Goal: Task Accomplishment & Management: Use online tool/utility

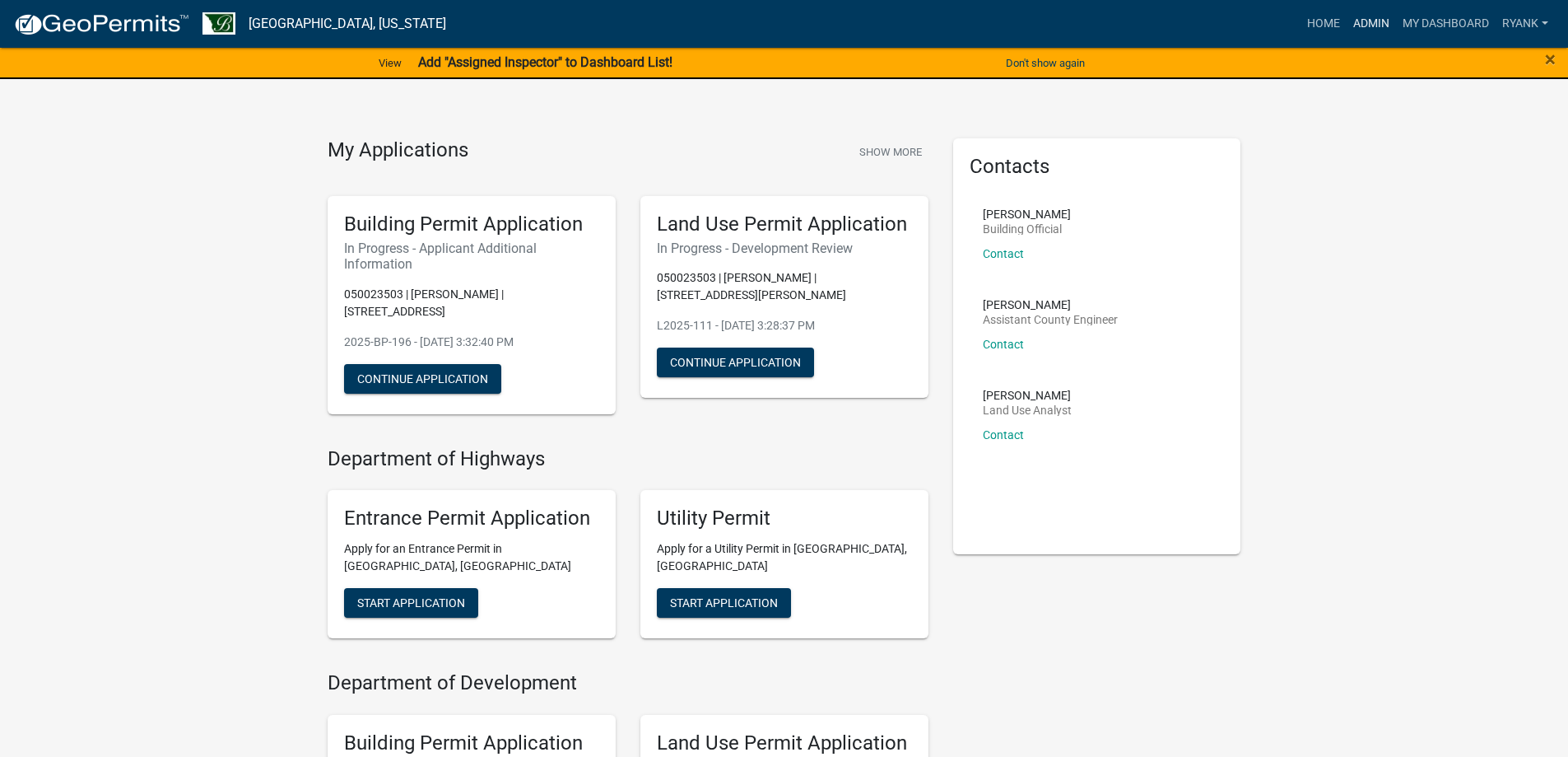
click at [1361, 20] on link "Admin" at bounding box center [1372, 24] width 49 height 32
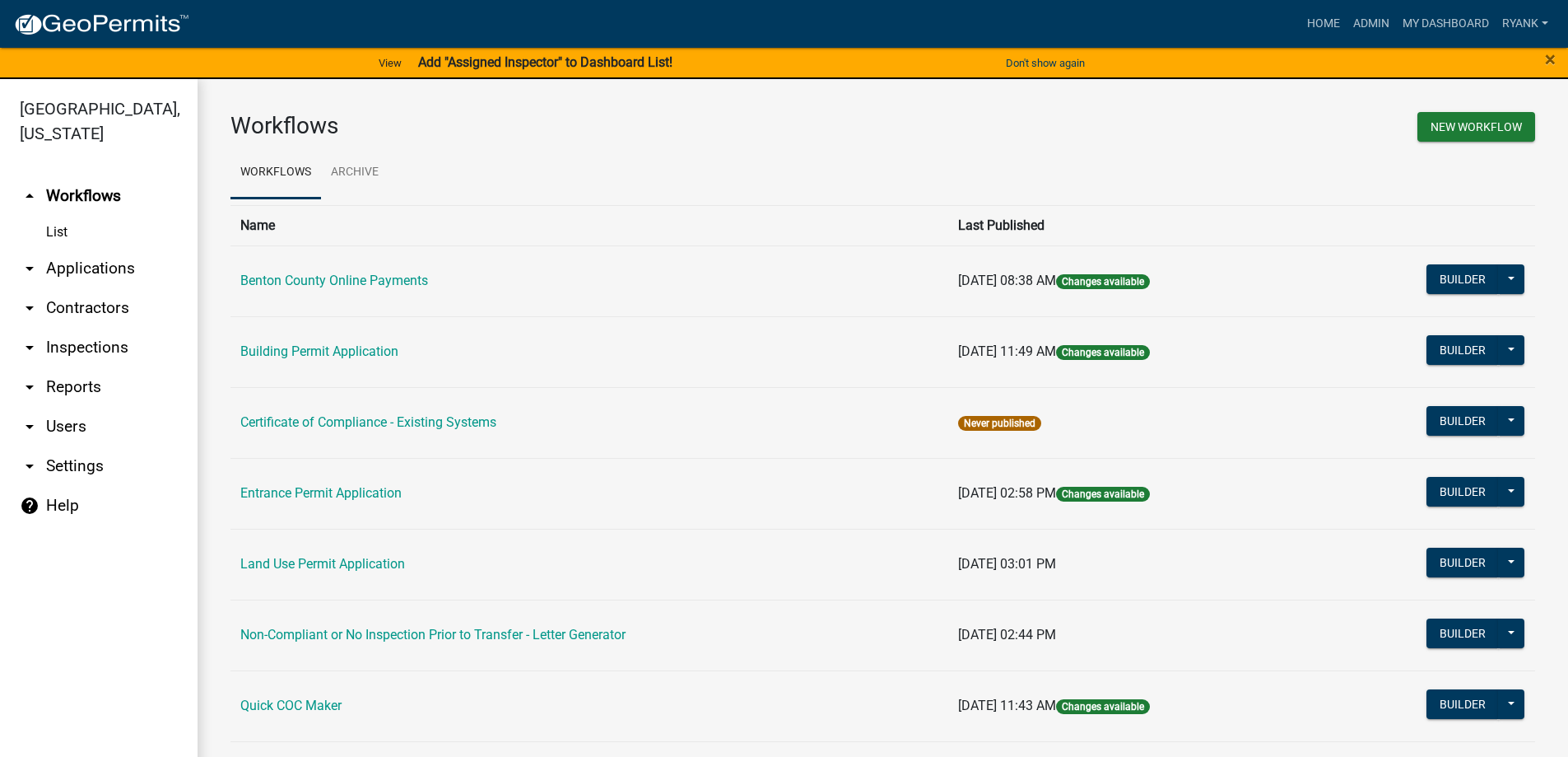
click at [91, 263] on link "arrow_drop_down Applications" at bounding box center [99, 268] width 198 height 39
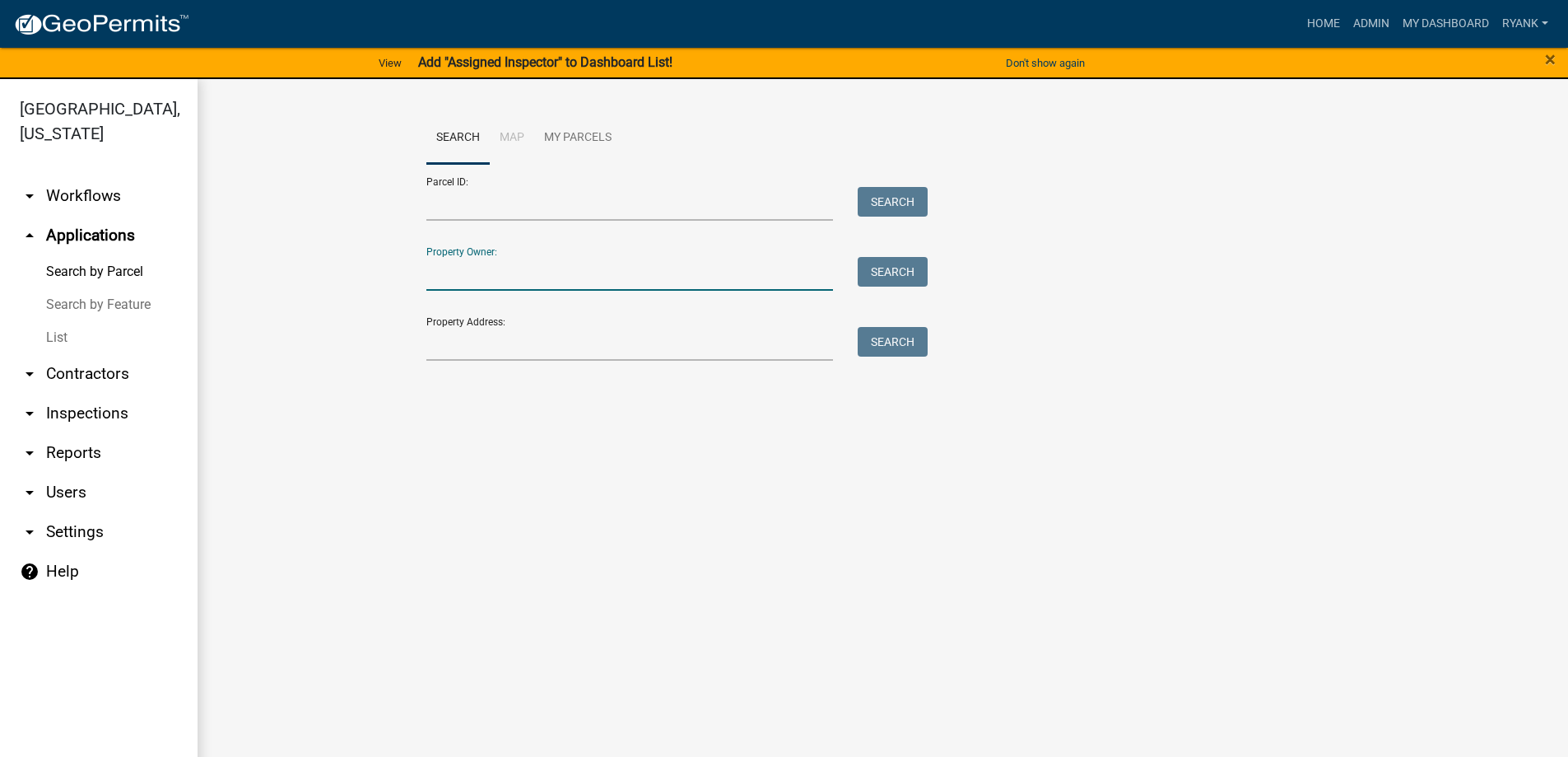
click at [482, 267] on input "Property Owner:" at bounding box center [630, 273] width 407 height 34
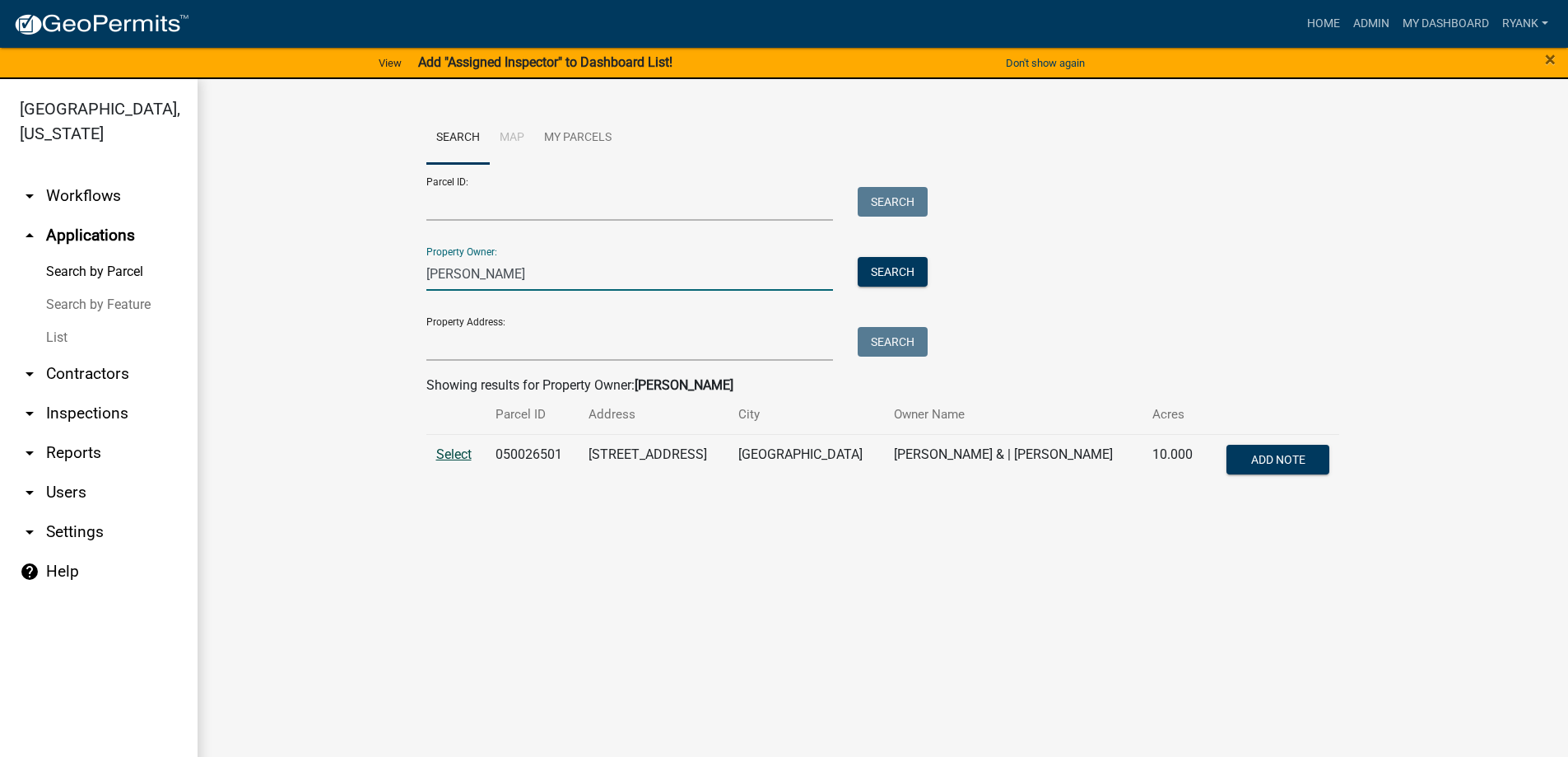
type input "[PERSON_NAME]"
click at [451, 455] on span "Select" at bounding box center [454, 454] width 35 height 16
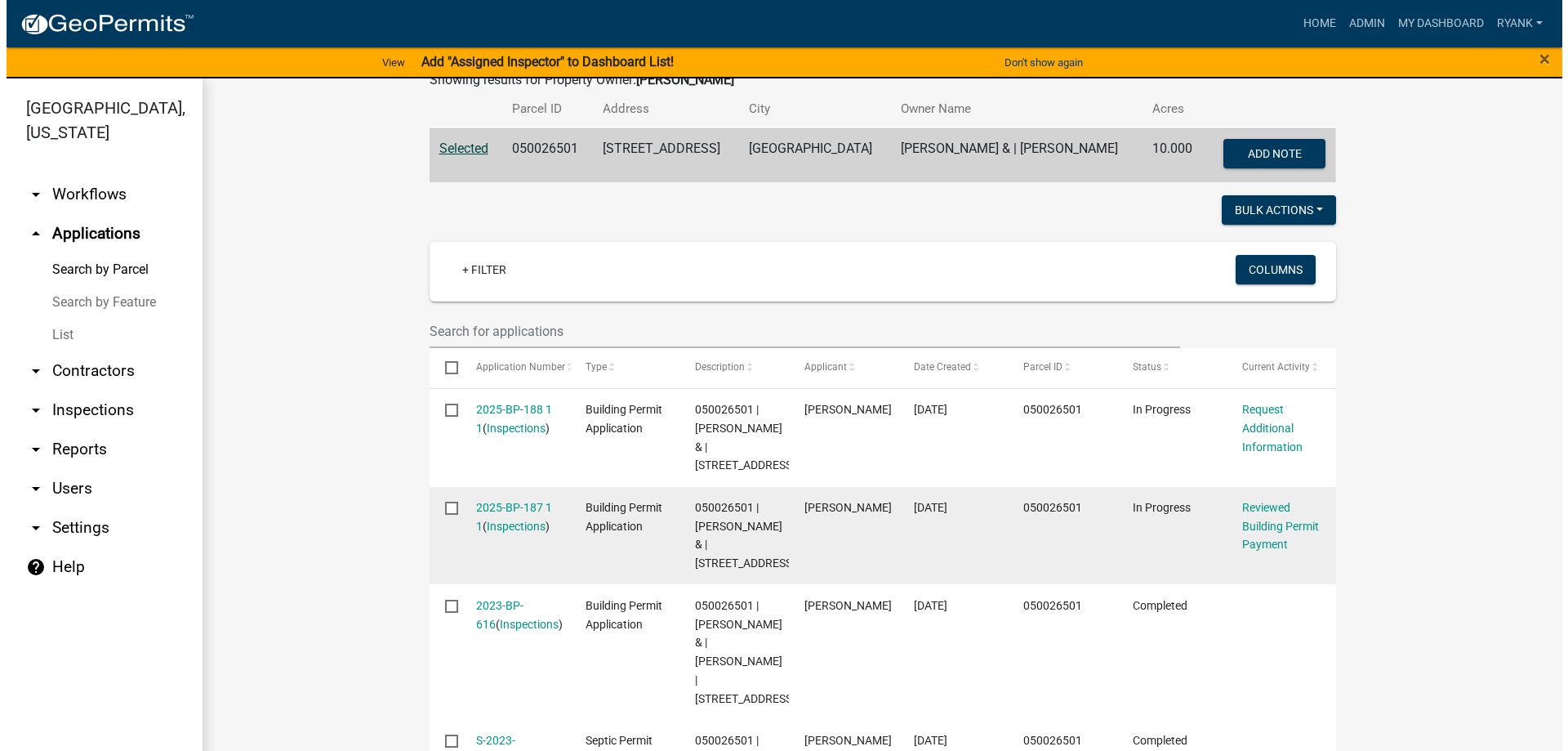
scroll to position [327, 0]
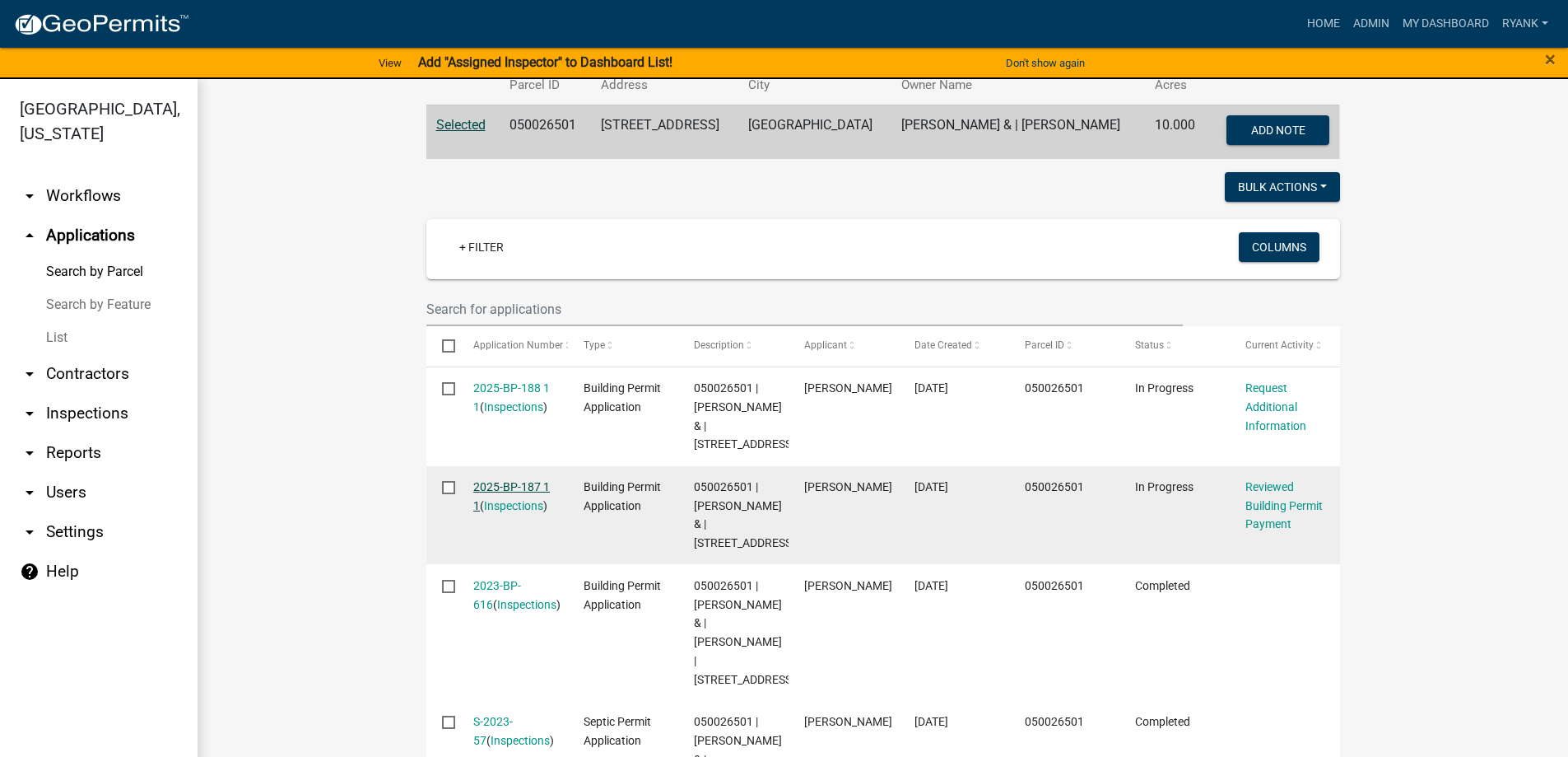
click at [501, 506] on link "2025-BP-187 1 1" at bounding box center [511, 496] width 76 height 32
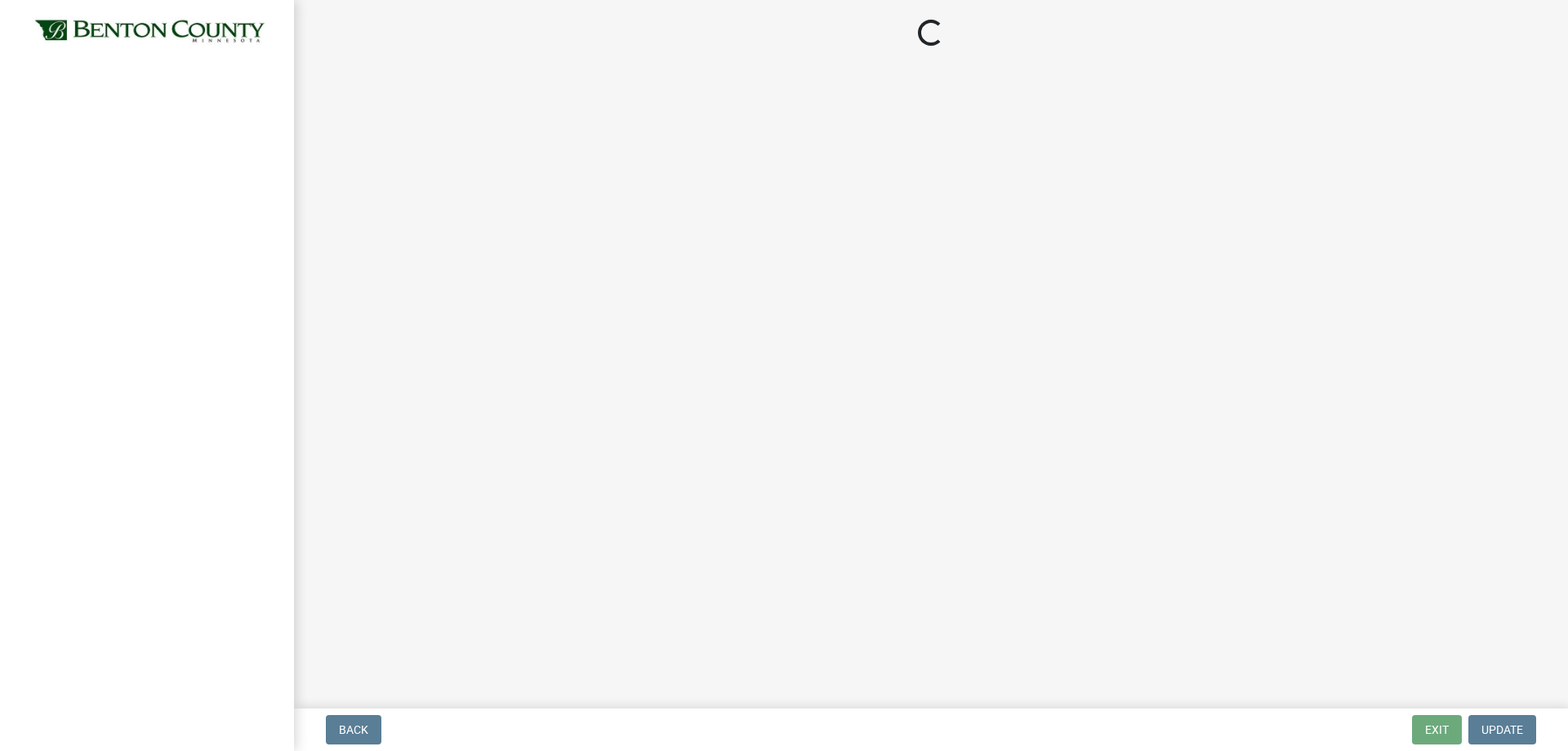
select select "3: 3"
